Goal: Task Accomplishment & Management: Use online tool/utility

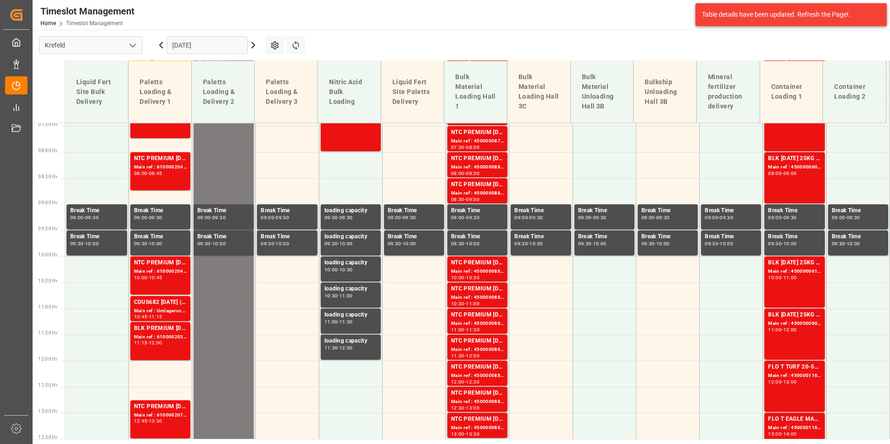
scroll to position [388, 0]
click at [784, 185] on div "BLK [DATE] 25KG (x42) INT MTO Main ref : 4500000607, 2000000557 08:00 - 09:00" at bounding box center [794, 177] width 53 height 47
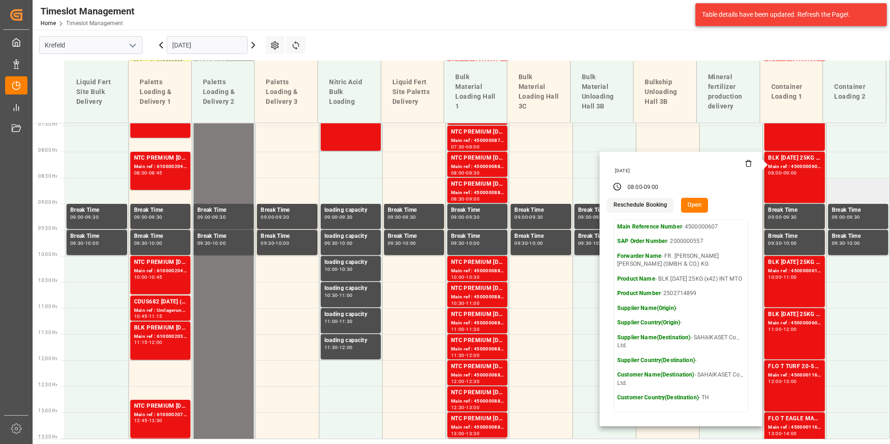
scroll to position [249, 0]
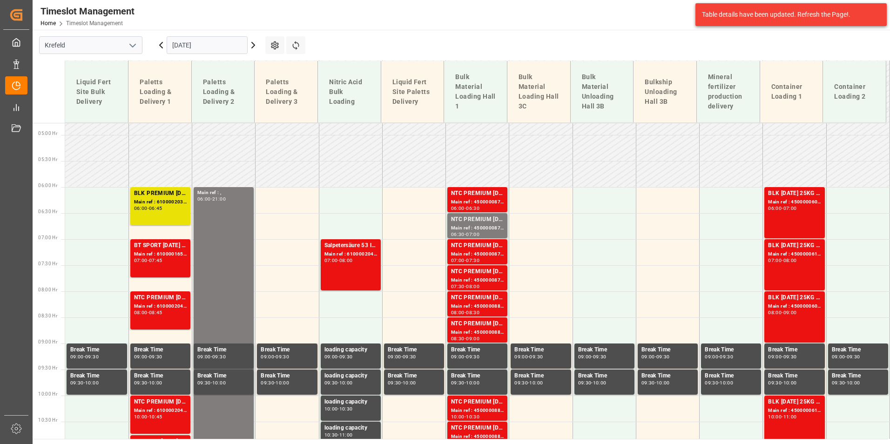
click at [804, 199] on div "Main ref : 4500000608, 2000000557" at bounding box center [794, 202] width 53 height 8
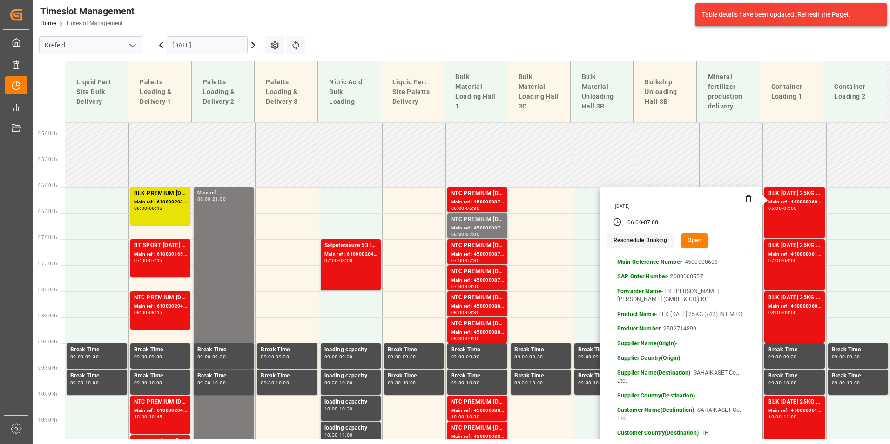
click at [202, 52] on input "[DATE]" at bounding box center [207, 45] width 81 height 18
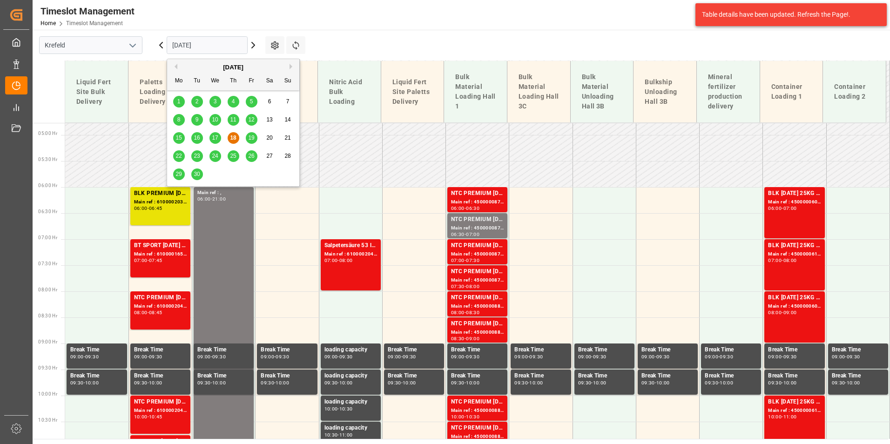
click at [248, 133] on div "19" at bounding box center [252, 138] width 12 height 11
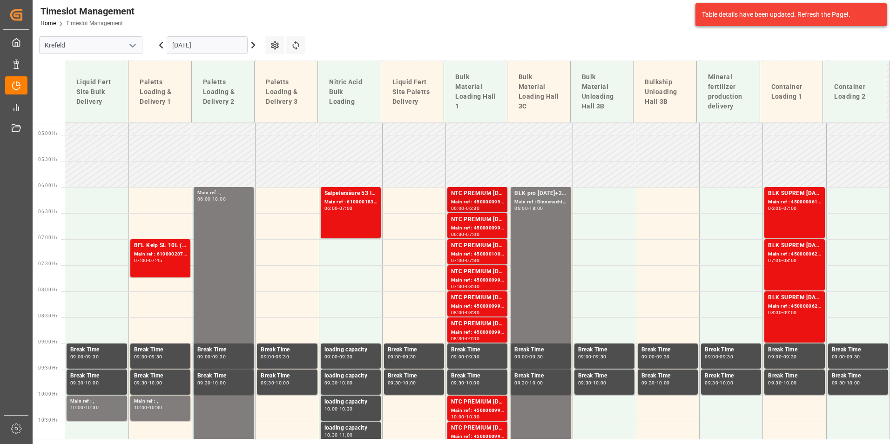
click at [474, 197] on div "NTC PREMIUM [DATE]+3+TE BULK" at bounding box center [477, 193] width 53 height 9
click at [470, 222] on div "NTC PREMIUM [DATE]+3+TE BULK" at bounding box center [477, 219] width 53 height 9
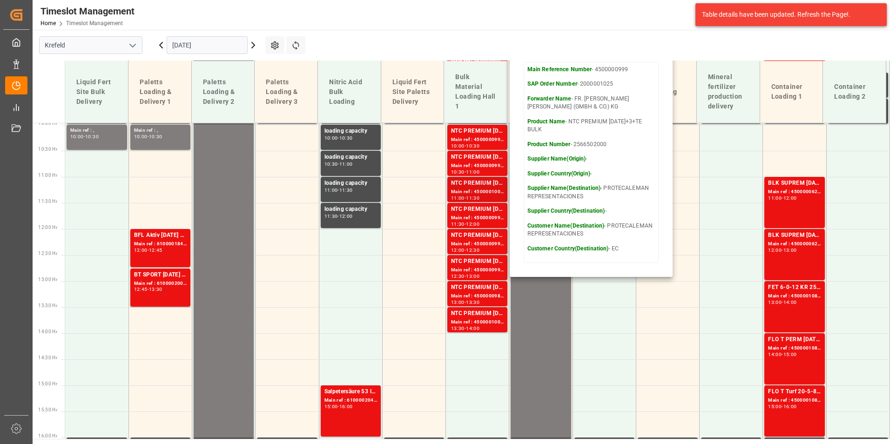
scroll to position [528, 0]
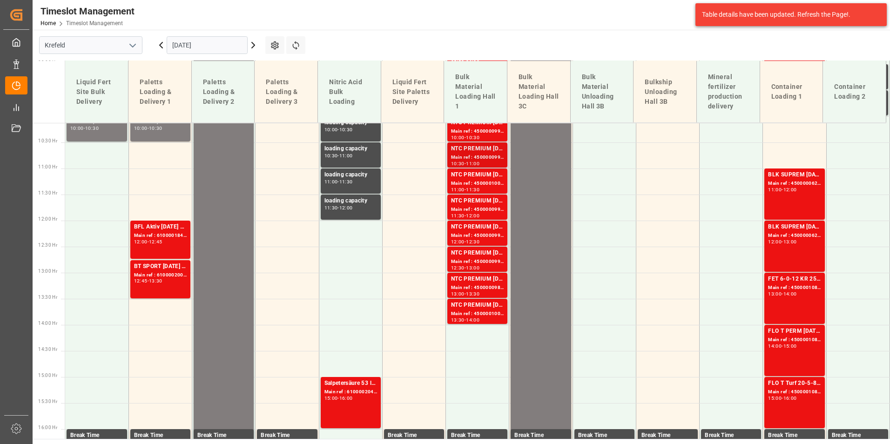
click at [474, 148] on div "NTC PREMIUM [DATE]+3+TE BULK" at bounding box center [477, 148] width 53 height 9
click at [483, 202] on div "NTC PREMIUM [DATE]+3+TE BULK" at bounding box center [477, 200] width 53 height 9
click at [485, 263] on div "Main ref : 4500000991, 2000001025" at bounding box center [477, 262] width 53 height 8
click at [488, 310] on div "Main ref : 4500001002, 2000001025" at bounding box center [477, 314] width 53 height 8
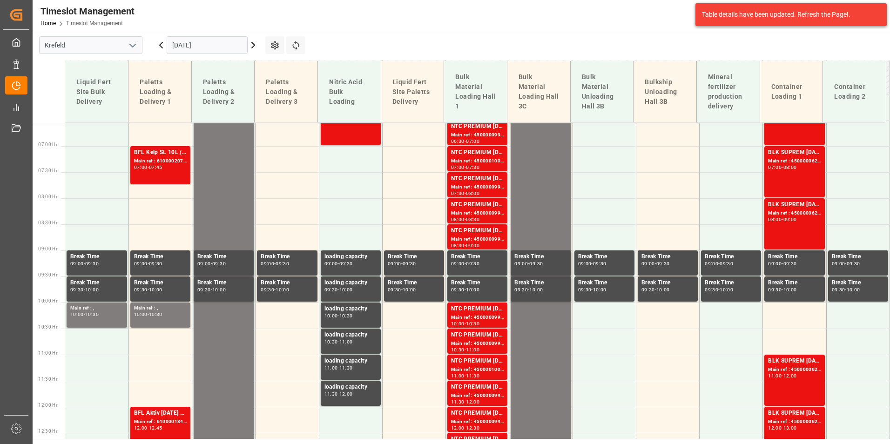
scroll to position [155, 0]
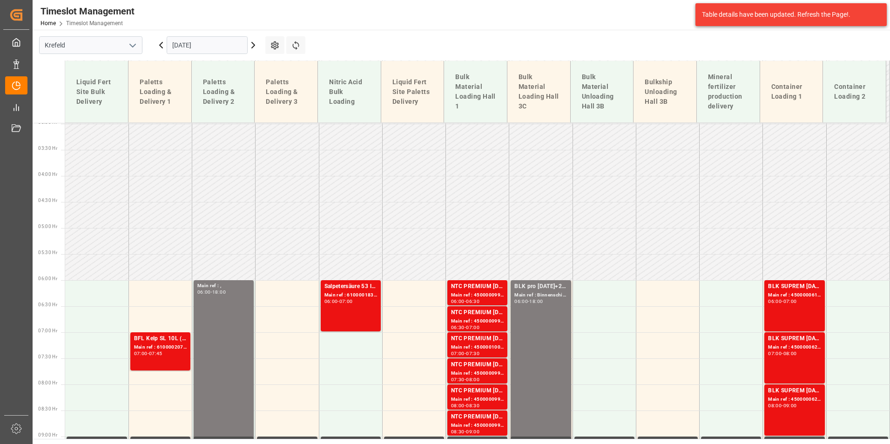
click at [163, 47] on icon at bounding box center [160, 45] width 11 height 11
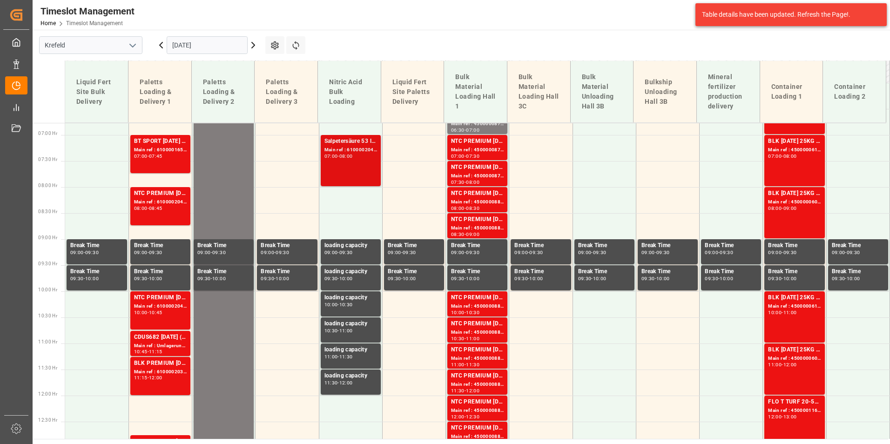
scroll to position [295, 0]
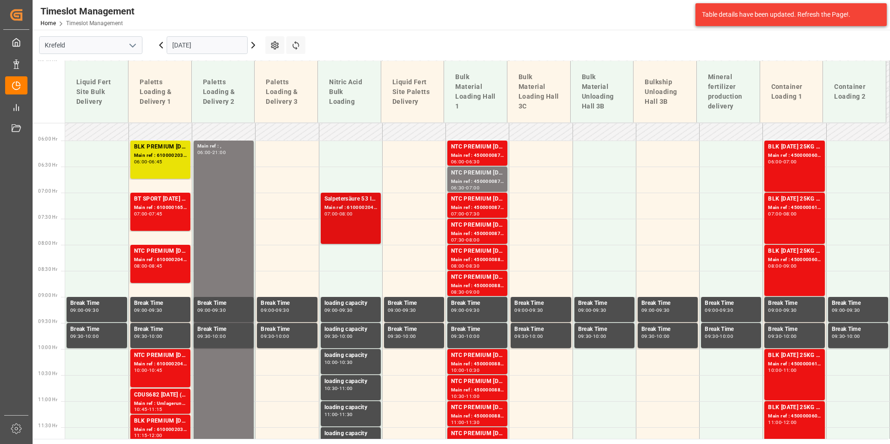
click at [328, 217] on div "Salpetersäure 53 lose Main ref : 6100002045, 2000001550 07:00 - 08:00" at bounding box center [350, 218] width 53 height 47
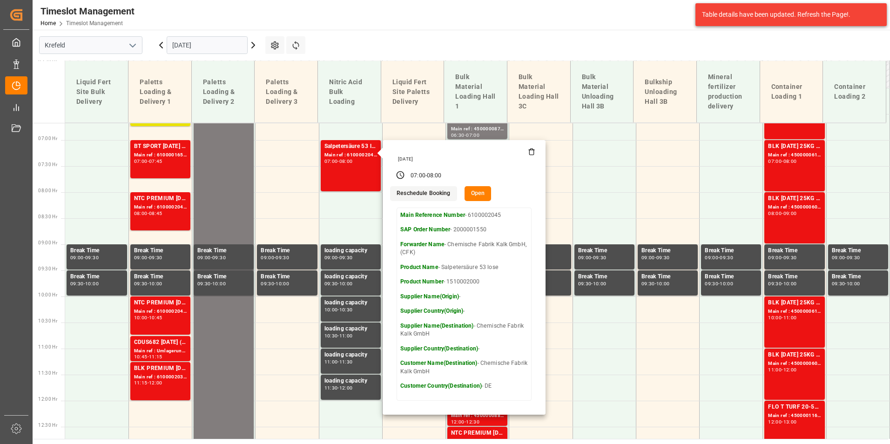
scroll to position [342, 0]
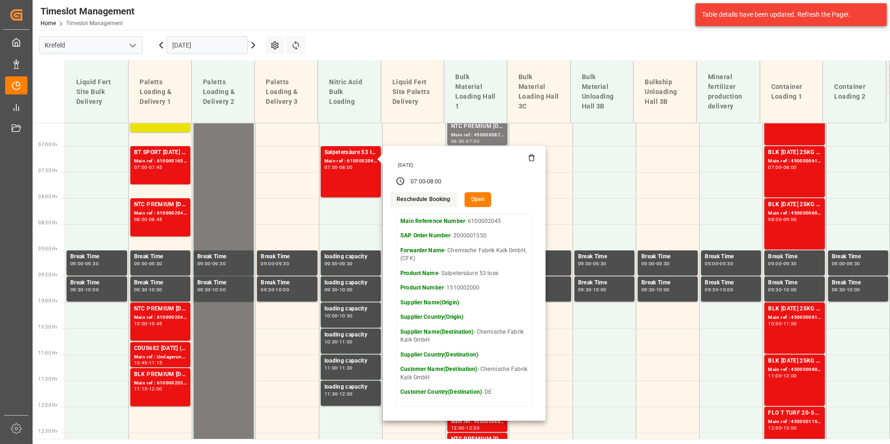
click at [240, 40] on input "[DATE]" at bounding box center [207, 45] width 81 height 18
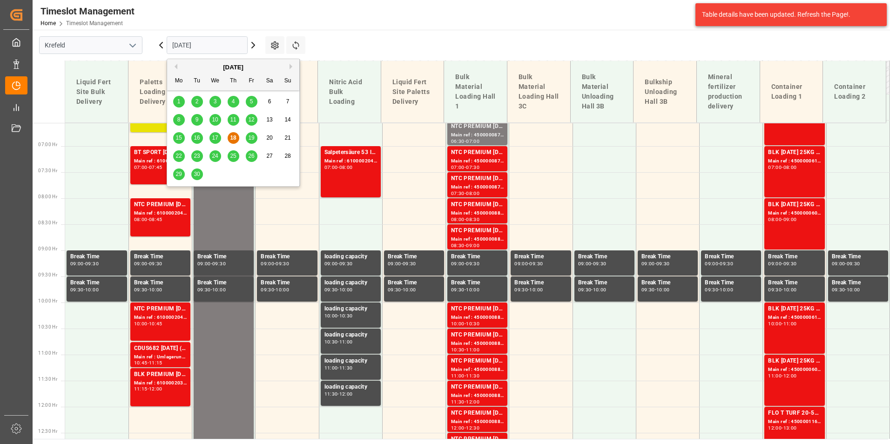
click at [250, 135] on span "19" at bounding box center [251, 138] width 6 height 7
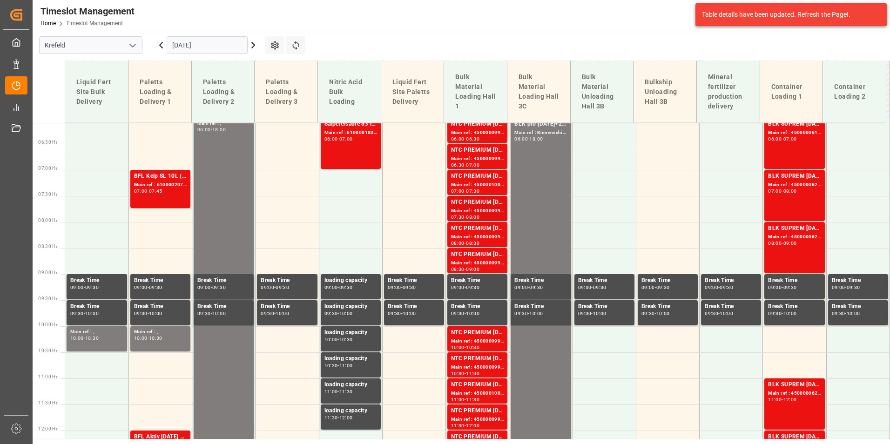
scroll to position [295, 0]
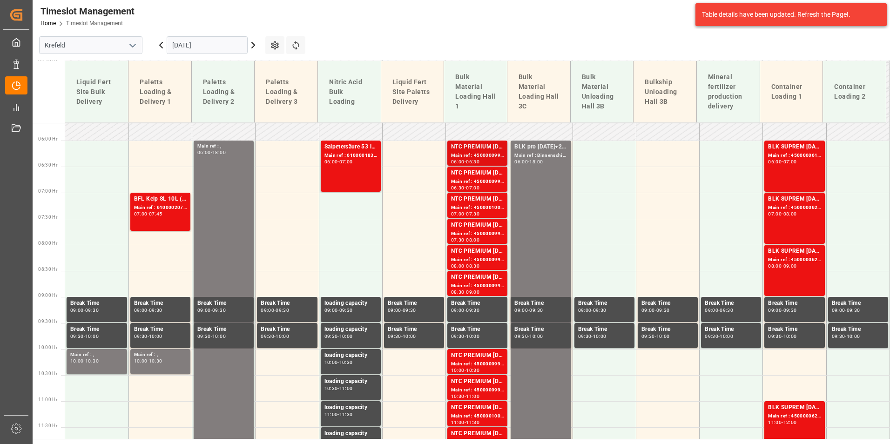
click at [479, 158] on div "Main ref : 4500000992, 2000001025" at bounding box center [477, 156] width 53 height 8
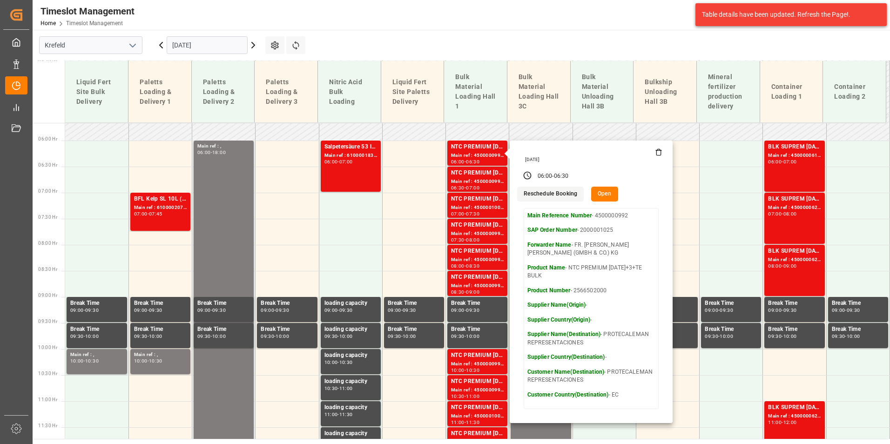
click at [161, 47] on icon at bounding box center [160, 45] width 11 height 11
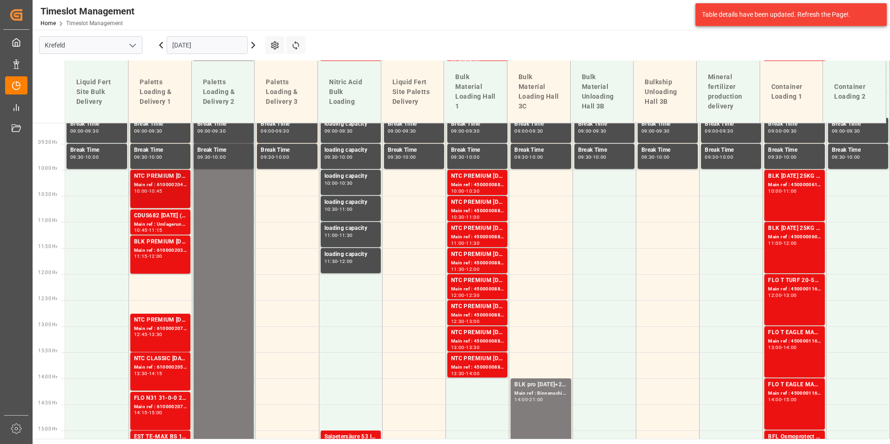
scroll to position [481, 0]
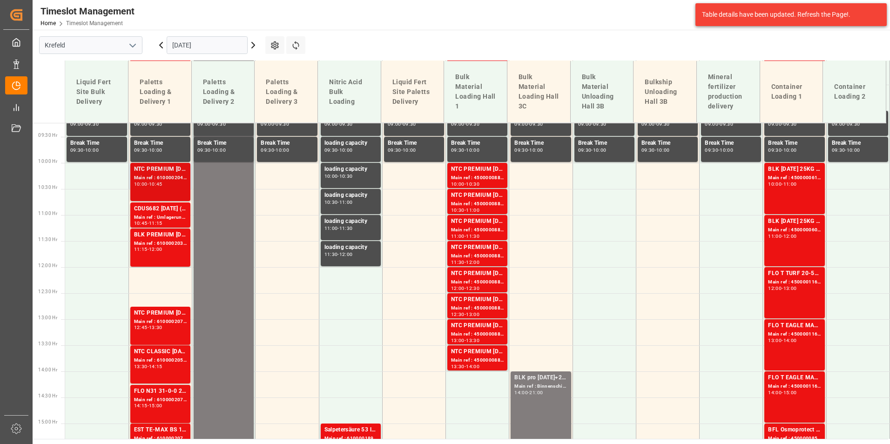
click at [165, 179] on div "Main ref : 6100002040, 2000000223" at bounding box center [160, 178] width 53 height 8
click at [179, 256] on div "BLK PREMIUM [DATE] 25kg(x40)D,EN,PL,FNLNTC PREMIUM [DATE] 25kg (x40) D,EN,PLNTC…" at bounding box center [160, 247] width 53 height 34
click at [172, 192] on div "NTC PREMIUM [DATE] 25kg (x40) D,EN,PLFLO Sport 20-5-8 25kg (x40) INTKGA 0-0-28 …" at bounding box center [160, 182] width 53 height 34
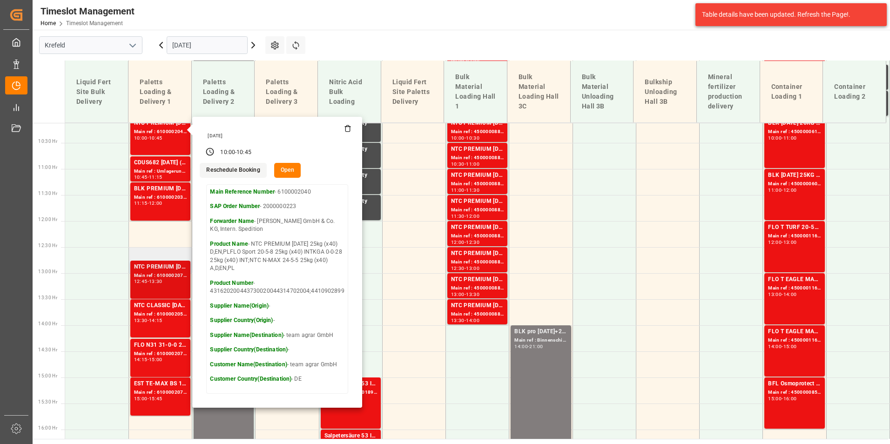
scroll to position [621, 0]
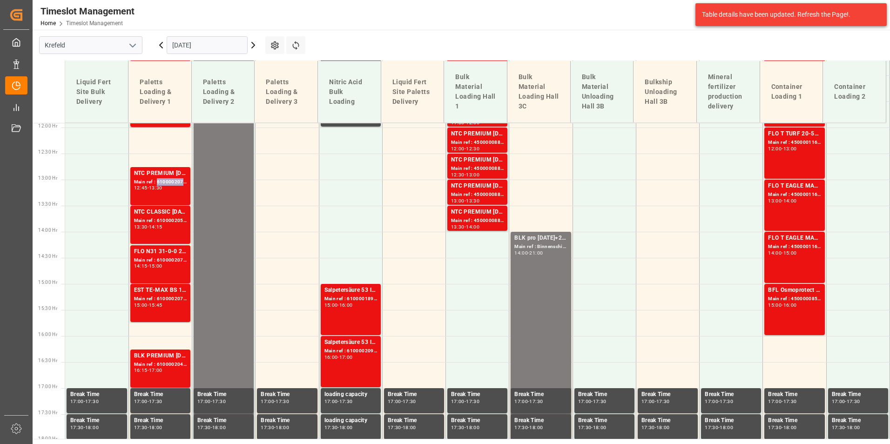
click at [168, 186] on div "Main ref : 6100002075, 2000000225" at bounding box center [160, 182] width 53 height 8
click at [175, 228] on div "13:30 - 14:15" at bounding box center [160, 227] width 53 height 5
click at [175, 256] on div "FLO N31 31-0-0 25kg (x40) INTNTC PREMIUM [DATE]+3+TE 600kg BB" at bounding box center [160, 251] width 53 height 9
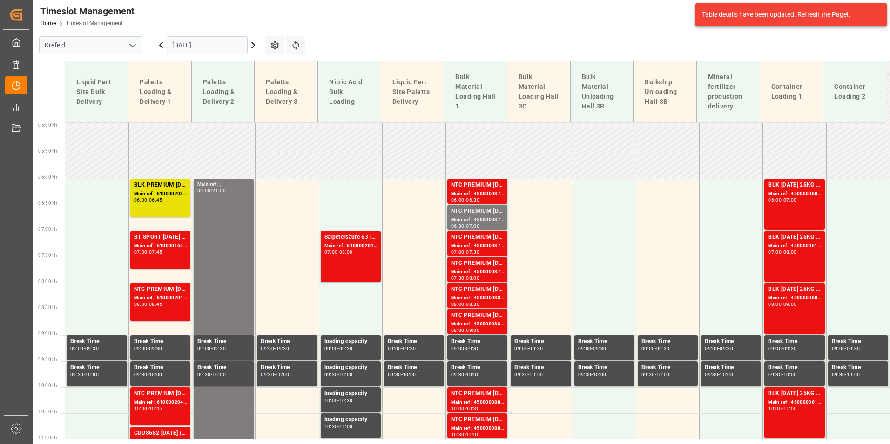
scroll to position [249, 0]
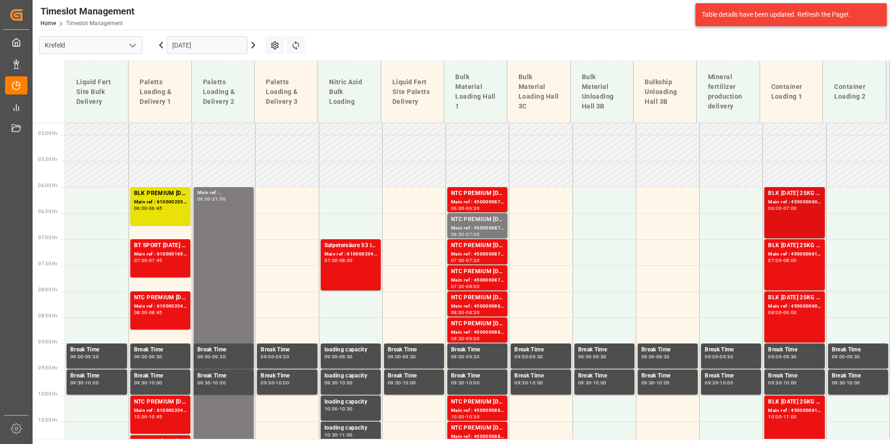
click at [770, 194] on div "BLK [DATE] 25KG (x42) INT MTO" at bounding box center [794, 193] width 53 height 9
click at [775, 249] on div "BLK [DATE] 25KG (x42) INT MTO" at bounding box center [794, 245] width 53 height 9
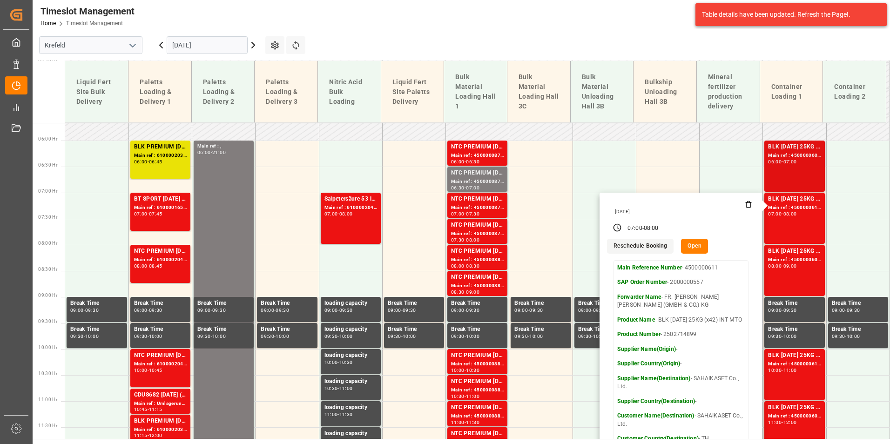
scroll to position [388, 0]
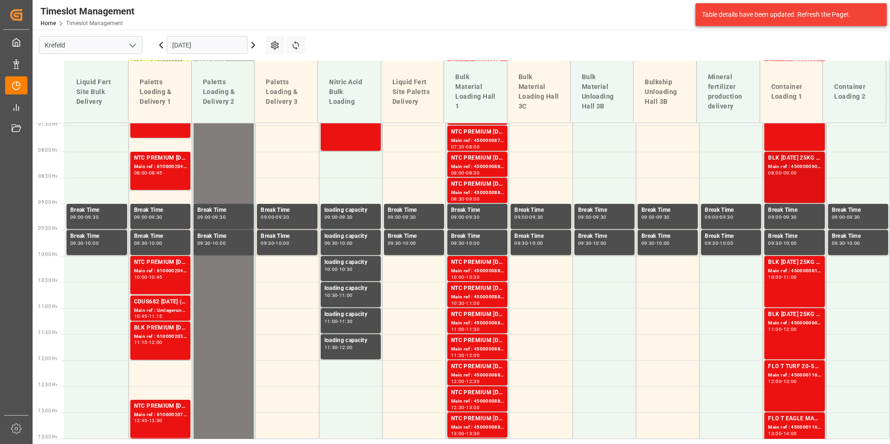
click at [792, 182] on div "BLK [DATE] 25KG (x42) INT MTO Main ref : 4500000607, 2000000557 08:00 - 09:00" at bounding box center [794, 177] width 53 height 47
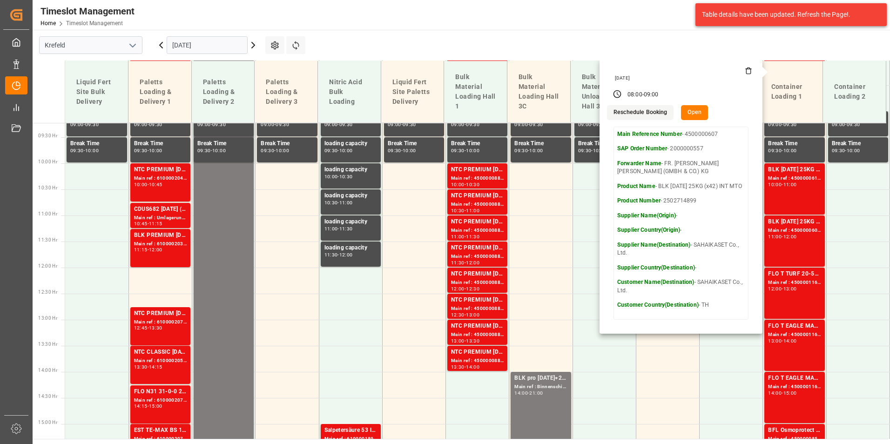
scroll to position [481, 0]
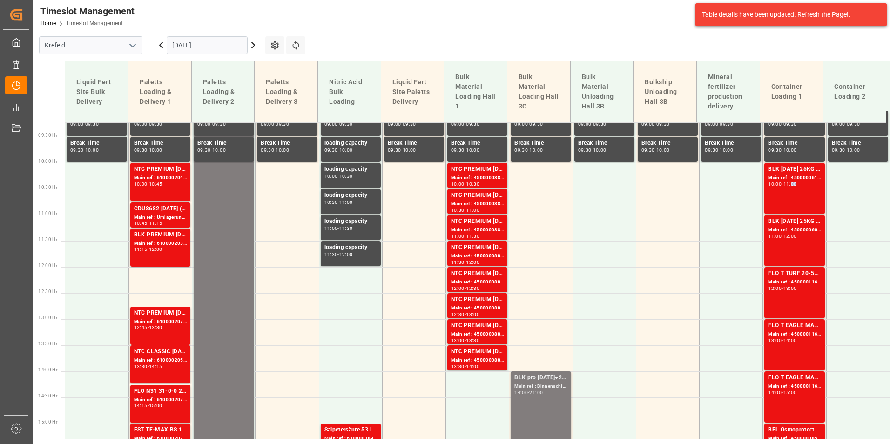
click at [792, 182] on div "11:00" at bounding box center [789, 184] width 13 height 4
click at [789, 240] on div "BLK [DATE] 25KG (x42) INT MTO Main ref : 4500000609, 2000000557 11:00 - 12:00" at bounding box center [794, 240] width 53 height 47
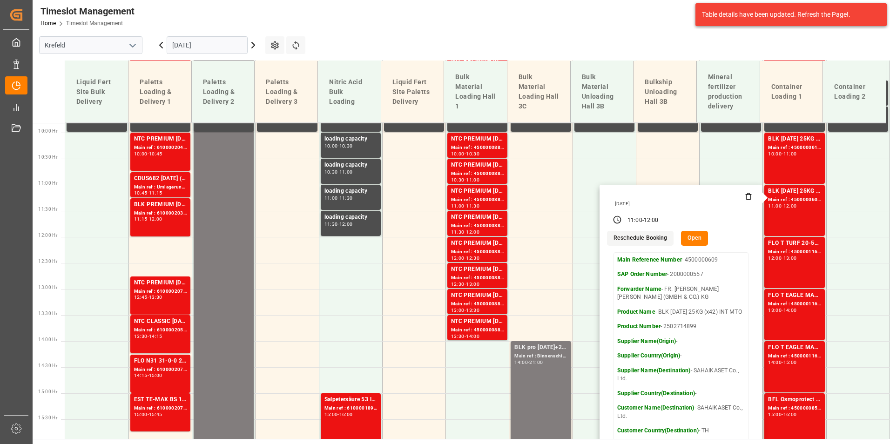
scroll to position [528, 0]
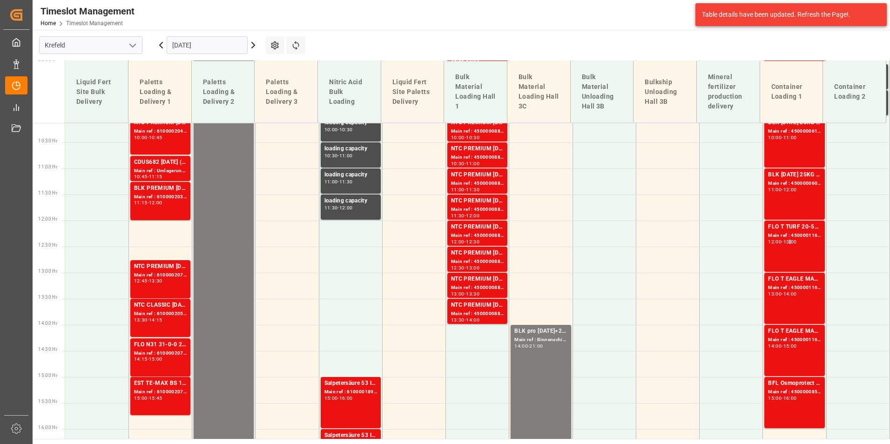
click at [789, 240] on div "13:00" at bounding box center [789, 242] width 13 height 4
click at [797, 281] on div "FLO T EAGLE MASTER [DATE] 25kg (x42) WW" at bounding box center [794, 279] width 53 height 9
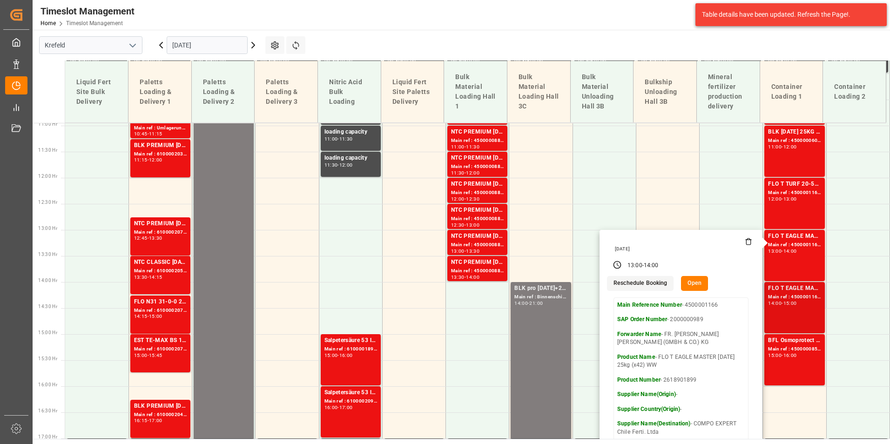
scroll to position [621, 0]
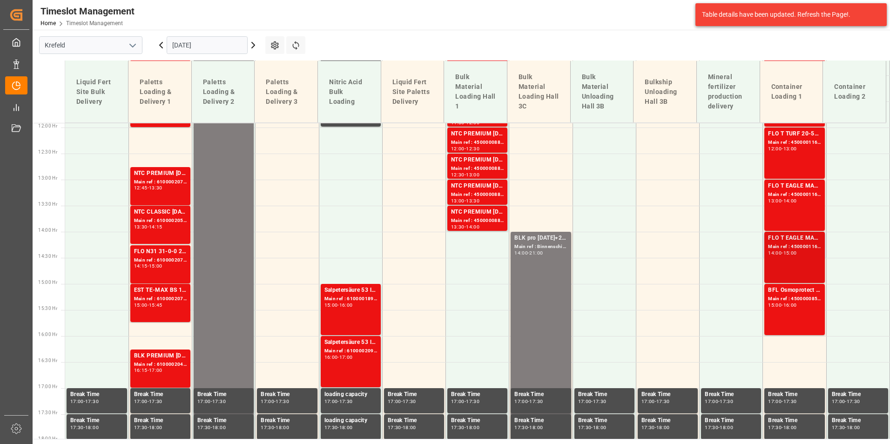
click at [794, 263] on div "FLO T EAGLE MASTER [DATE] 25kg (x42) WW Main ref : 4500001167, 2000000989 14:00…" at bounding box center [794, 257] width 53 height 47
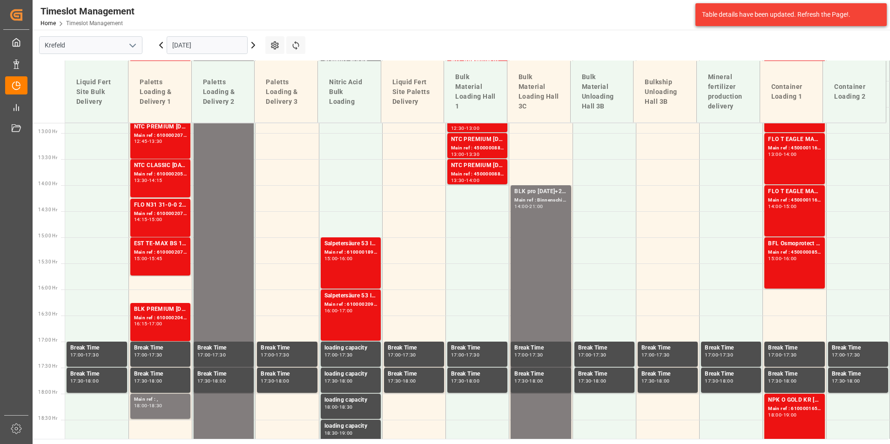
click at [794, 263] on div "BFL Osmoprotect SL 10L (x60) CL MTO Main ref : 4500000853, 2000000120 15:00 - 1…" at bounding box center [794, 262] width 53 height 47
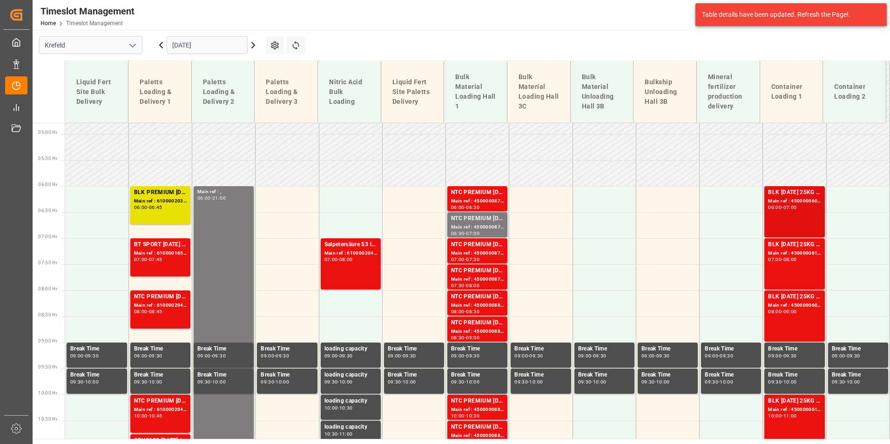
scroll to position [249, 0]
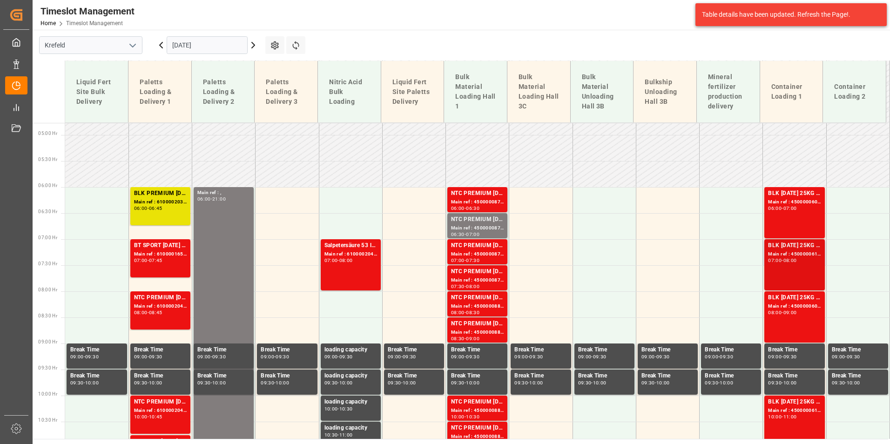
click at [791, 270] on div "BLK [DATE] 25KG (x42) INT MTO Main ref : 4500000611, 2000000557 07:00 - 08:00" at bounding box center [794, 264] width 53 height 47
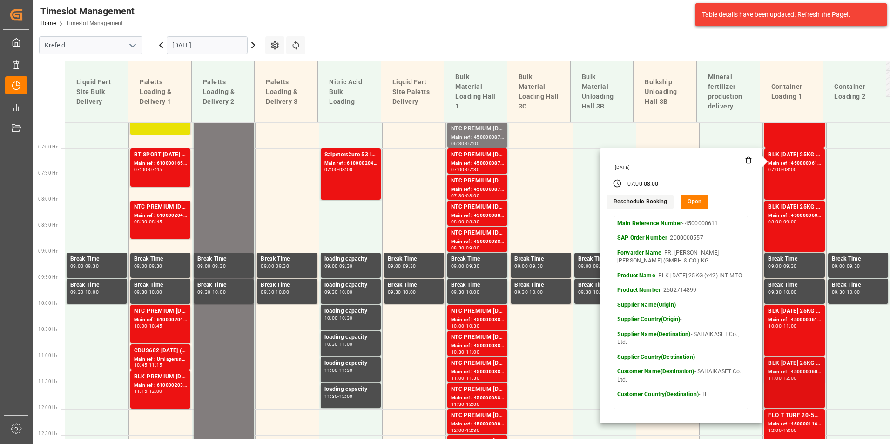
scroll to position [435, 0]
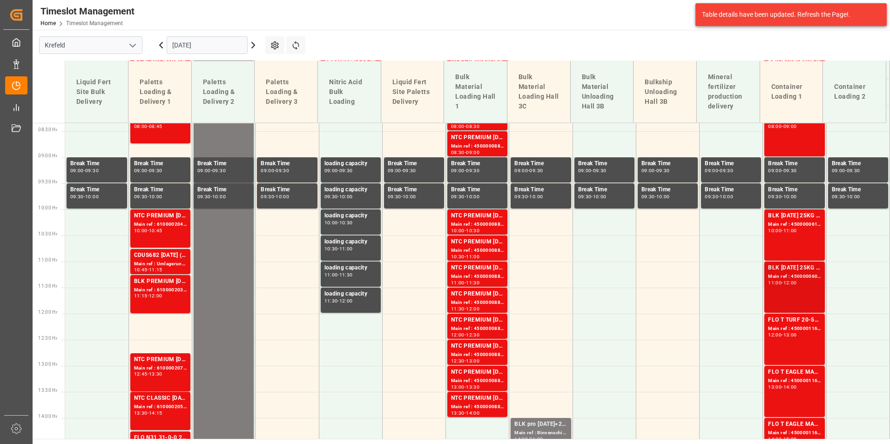
click at [787, 288] on div "BLK [DATE] 25KG (x42) INT MTO Main ref : 4500000609, 2000000557 11:00 - 12:00" at bounding box center [794, 286] width 53 height 47
click at [790, 401] on div "FLO T EAGLE MASTER [DATE] 25kg (x42) WW Main ref : 4500001166, 2000000989 13:00…" at bounding box center [794, 391] width 53 height 47
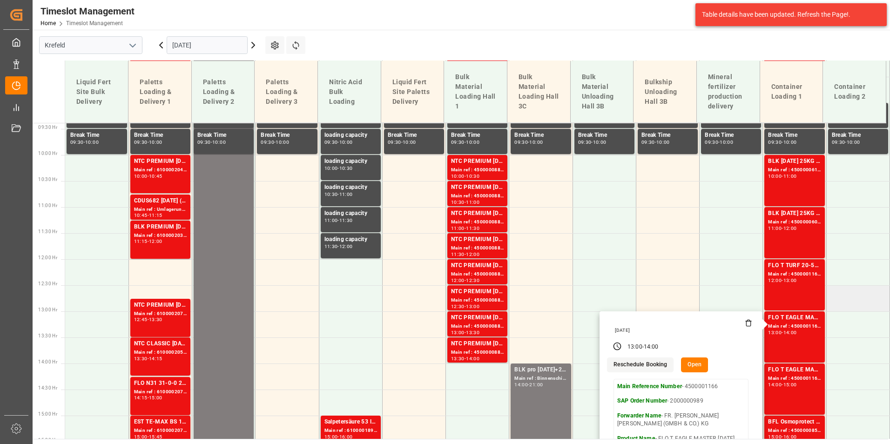
scroll to position [574, 0]
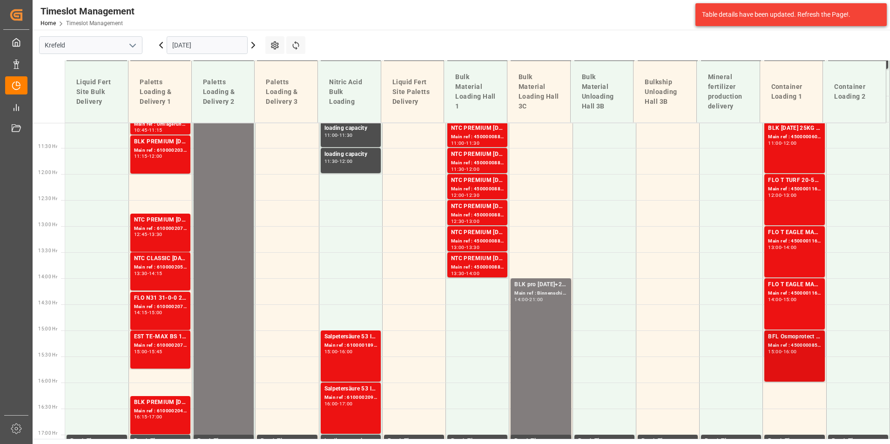
click at [801, 347] on div "Main ref : 4500000853, 2000000120" at bounding box center [794, 346] width 53 height 8
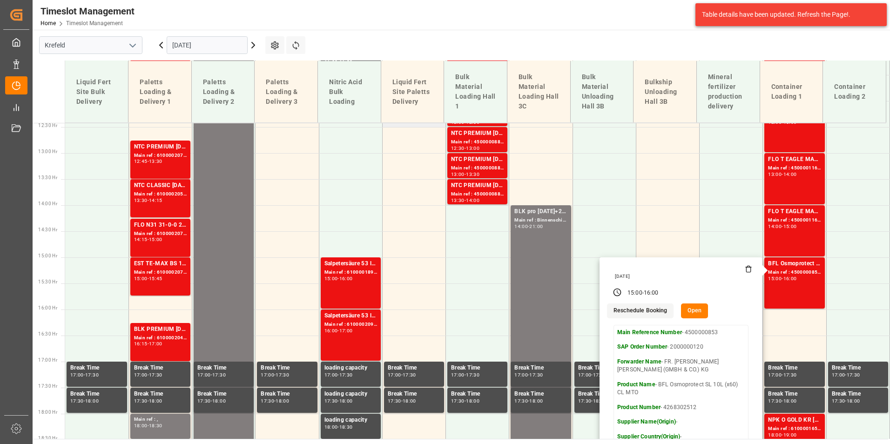
scroll to position [528, 0]
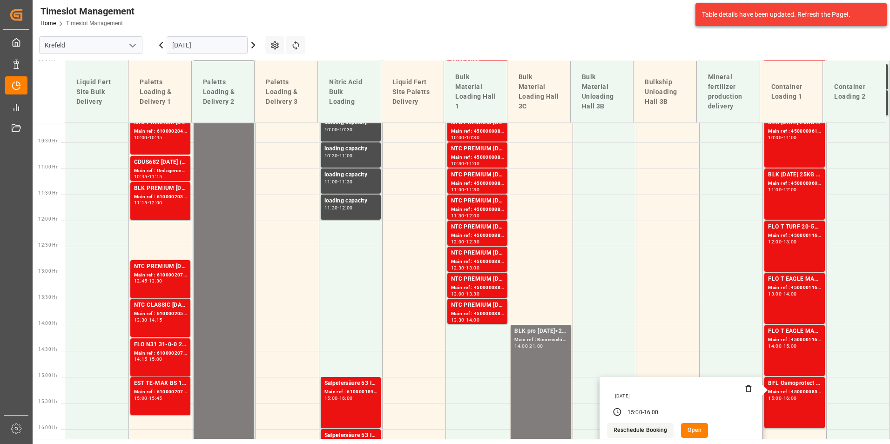
click at [213, 49] on input "[DATE]" at bounding box center [207, 45] width 81 height 18
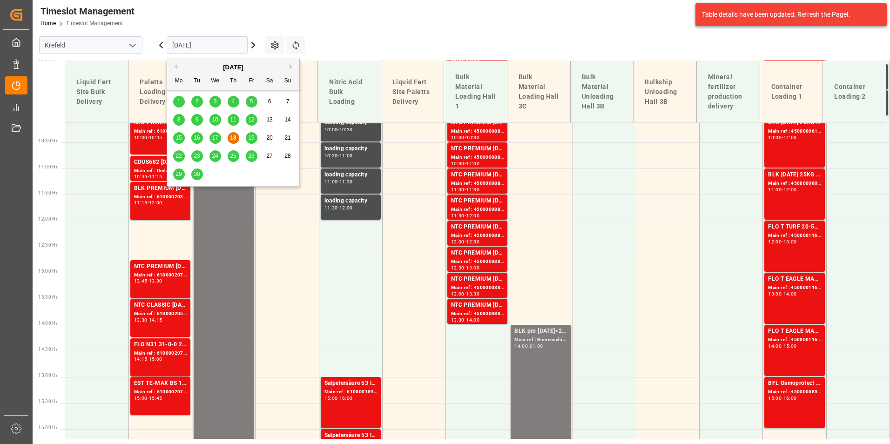
click at [253, 132] on div "15 16 17 18 19 20 21" at bounding box center [233, 138] width 127 height 18
click at [253, 133] on div "19" at bounding box center [252, 138] width 12 height 11
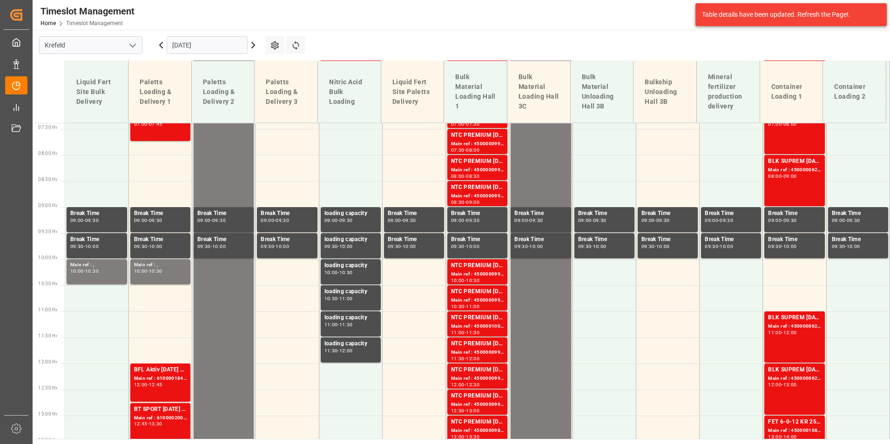
scroll to position [388, 0]
